Goal: Information Seeking & Learning: Learn about a topic

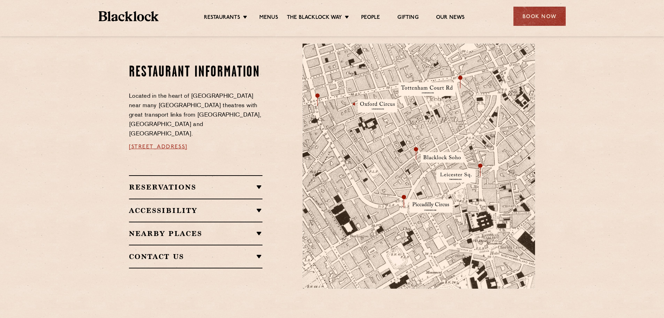
scroll to position [384, 0]
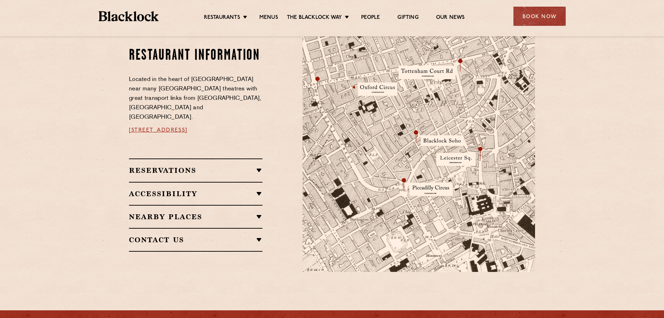
click at [238, 166] on h2 "Reservations" at bounding box center [196, 170] width 134 height 8
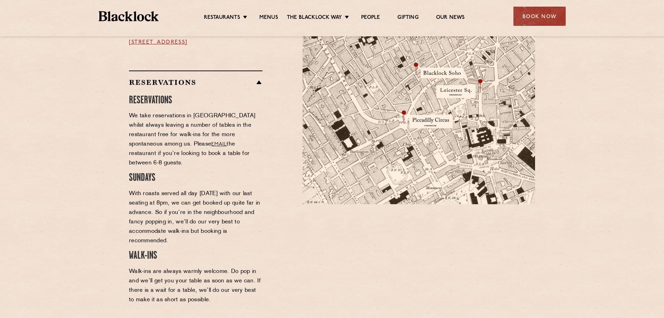
scroll to position [453, 0]
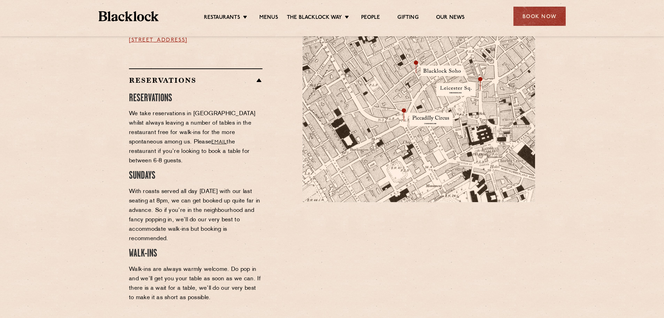
click at [211, 140] on link "email" at bounding box center [218, 142] width 15 height 5
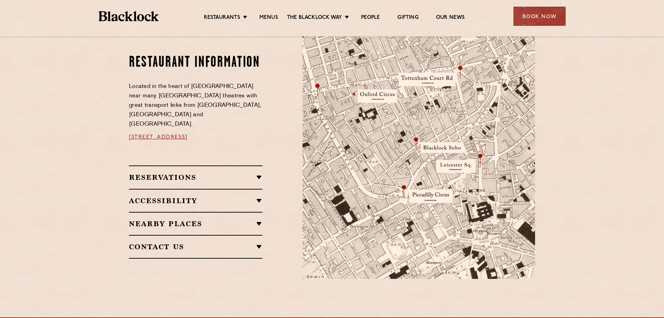
scroll to position [384, 0]
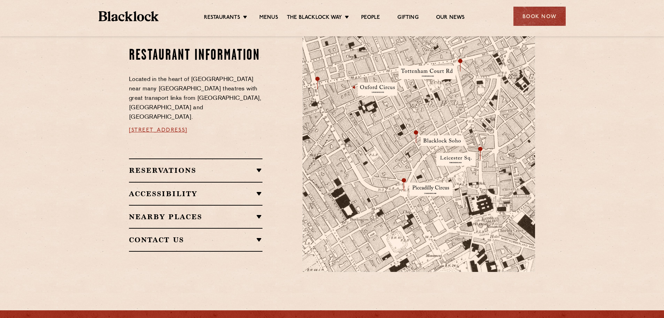
click at [404, 187] on img at bounding box center [419, 149] width 233 height 245
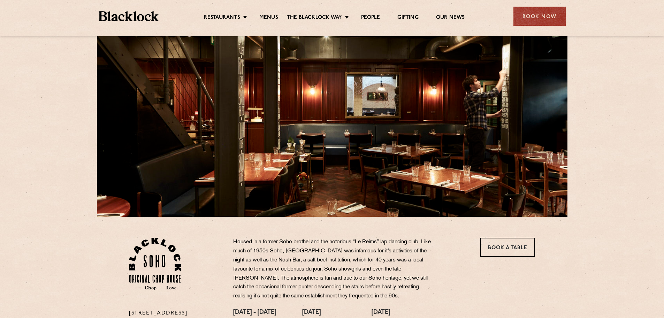
scroll to position [0, 0]
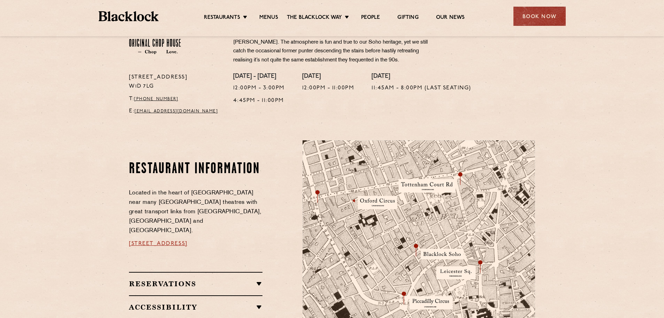
scroll to position [349, 0]
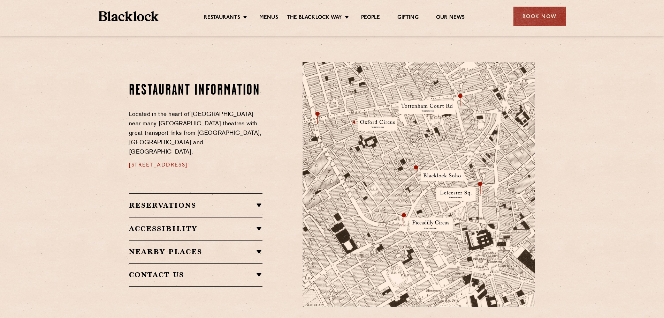
click at [231, 224] on h2 "Accessibility" at bounding box center [196, 228] width 134 height 8
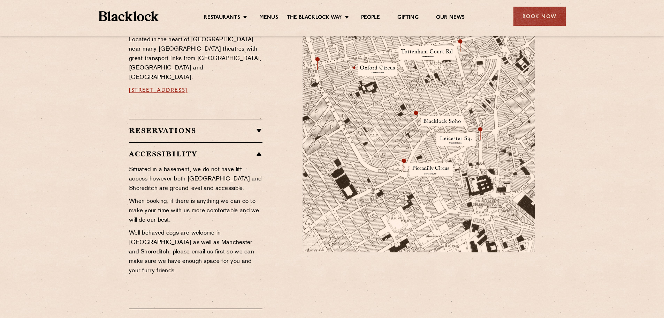
scroll to position [419, 0]
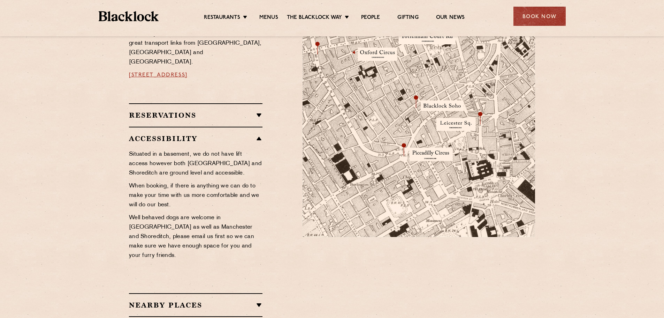
click at [249, 293] on div "Nearby Places [GEOGRAPHIC_DATA] [GEOGRAPHIC_DATA] [GEOGRAPHIC_DATA] [GEOGRAPHIC…" at bounding box center [196, 304] width 134 height 23
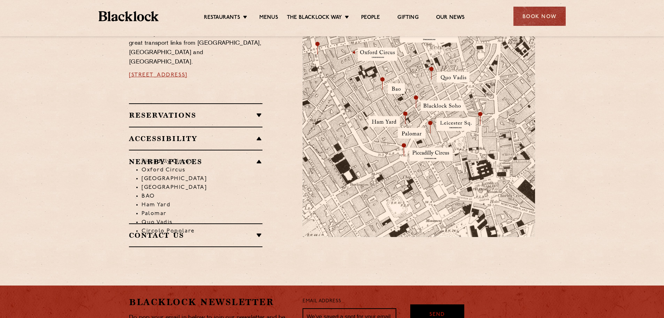
click at [251, 231] on h2 "Contact Us" at bounding box center [196, 235] width 134 height 8
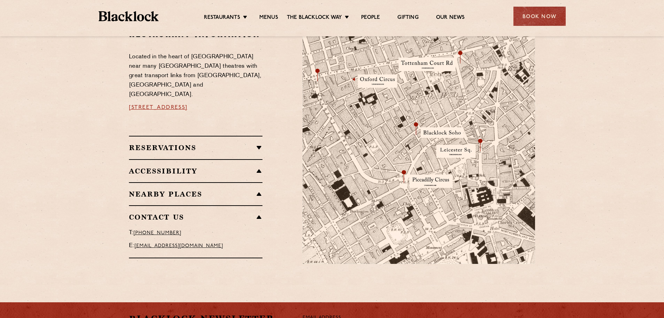
scroll to position [314, 0]
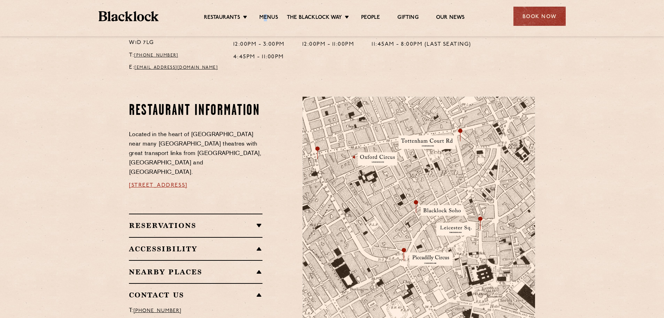
click at [266, 13] on ul "Restaurants Soho City Shoreditch Covent Garden Canary Wharf Manchester Birmingh…" at bounding box center [334, 16] width 351 height 11
click at [270, 18] on link "Menus" at bounding box center [269, 18] width 19 height 8
